Goal: Information Seeking & Learning: Learn about a topic

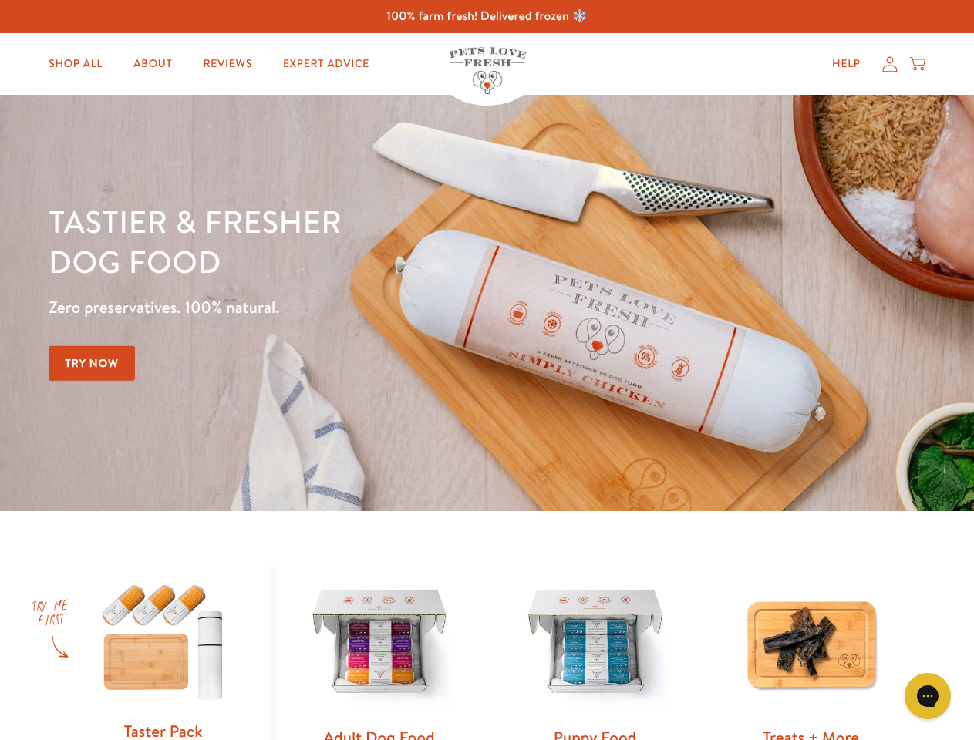
click at [487, 370] on div "Tastier & fresher dog food Zero preservatives. 100% natural. Try Now" at bounding box center [341, 303] width 585 height 204
click at [928, 696] on icon "Open gorgias live chat" at bounding box center [927, 696] width 15 height 15
